Goal: Navigation & Orientation: Go to known website

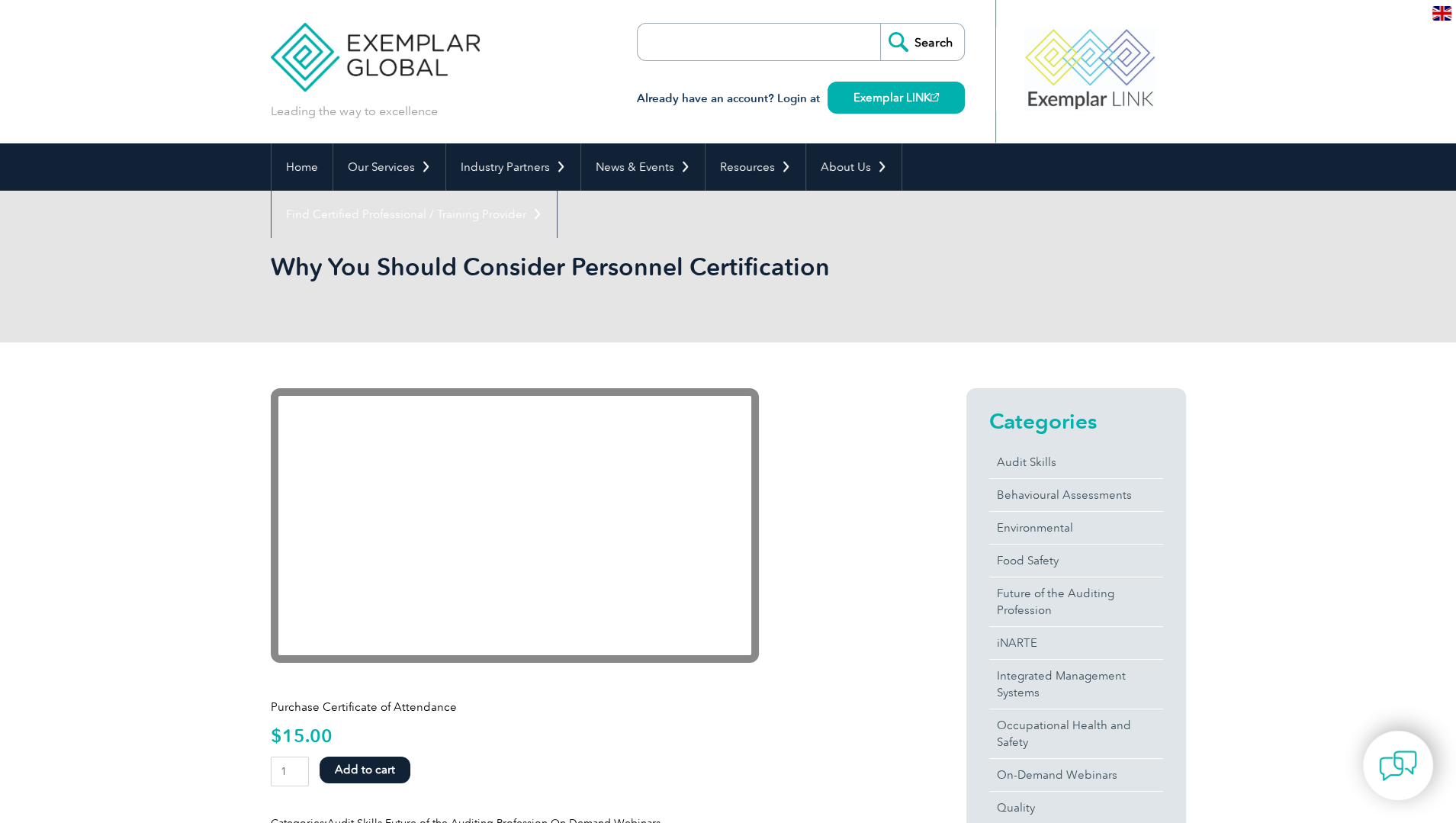
click at [364, 59] on img at bounding box center [375, 46] width 210 height 92
